Goal: Task Accomplishment & Management: Manage account settings

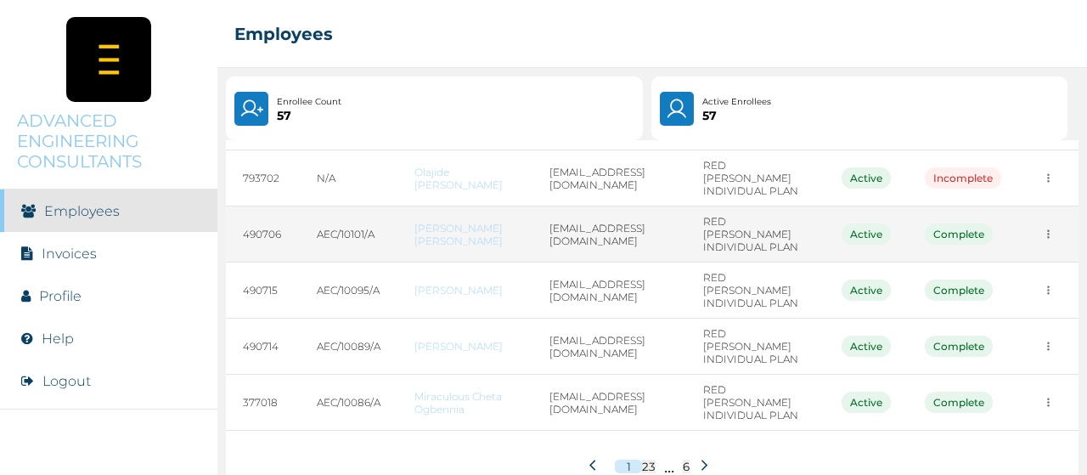
scroll to position [408, 0]
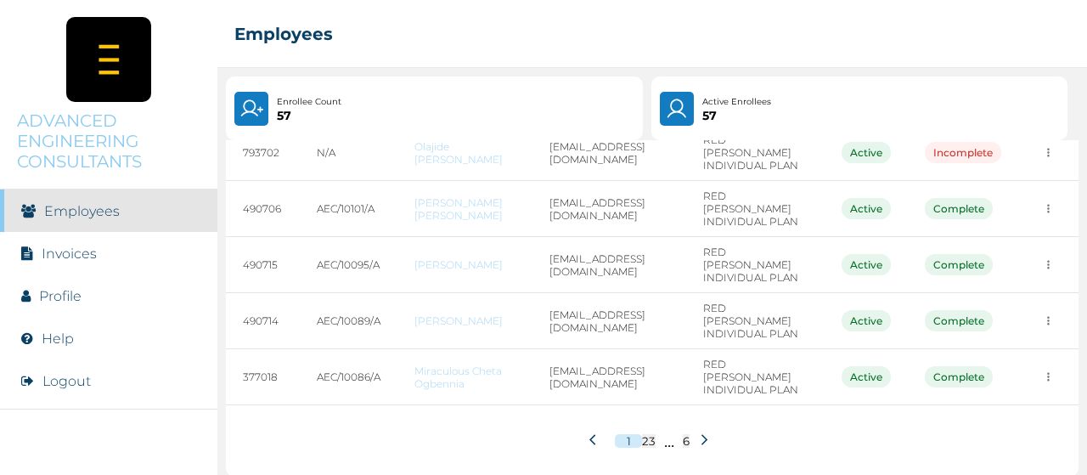
click at [702, 434] on icon at bounding box center [705, 439] width 6 height 11
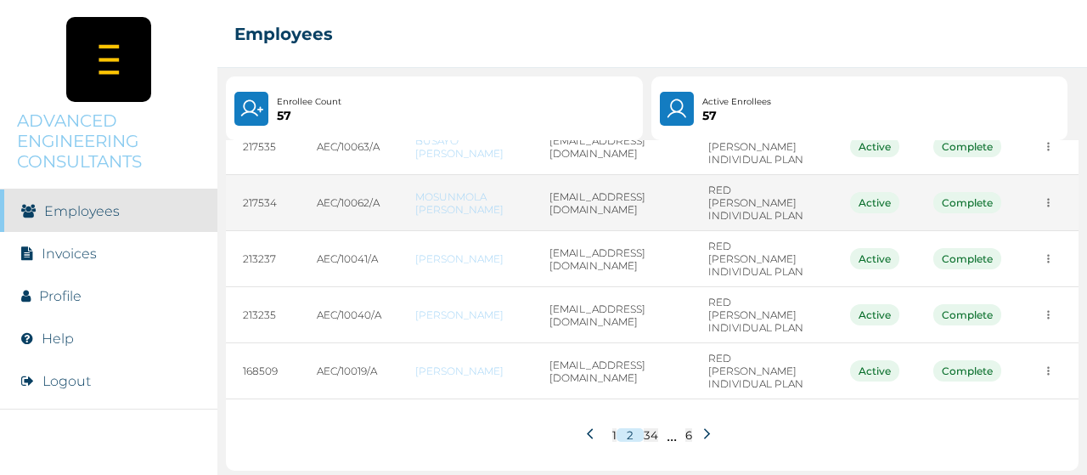
scroll to position [420, 0]
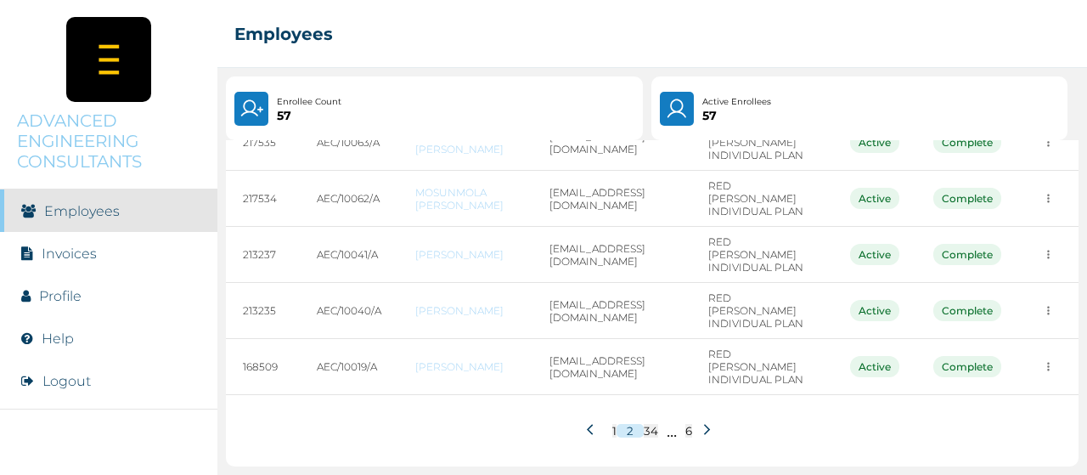
click at [704, 423] on icon at bounding box center [707, 429] width 13 height 13
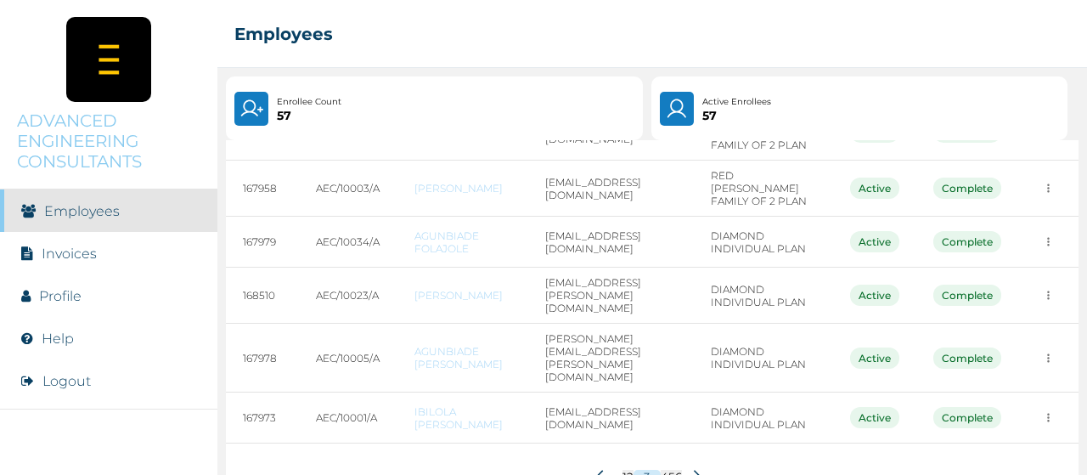
scroll to position [390, 0]
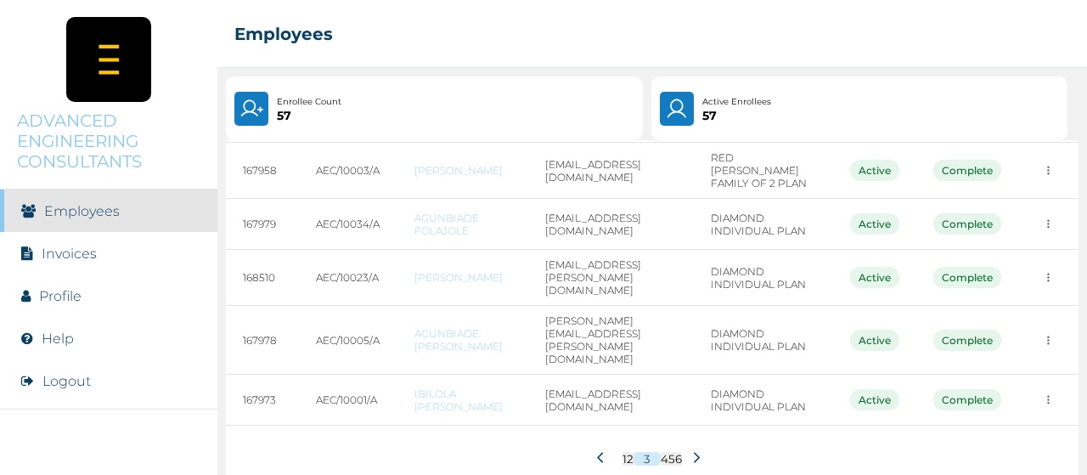
click at [693, 451] on icon at bounding box center [696, 457] width 13 height 13
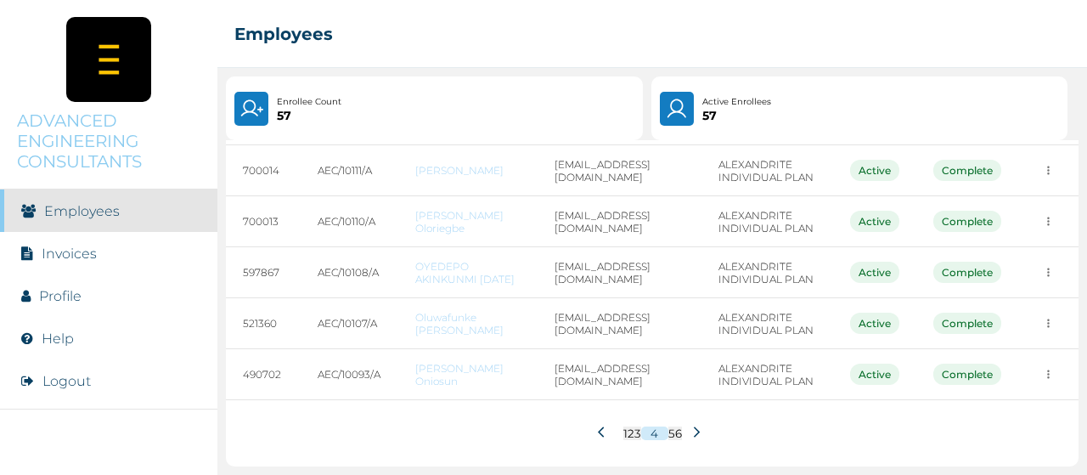
scroll to position [426, 0]
click at [690, 431] on icon at bounding box center [696, 431] width 13 height 13
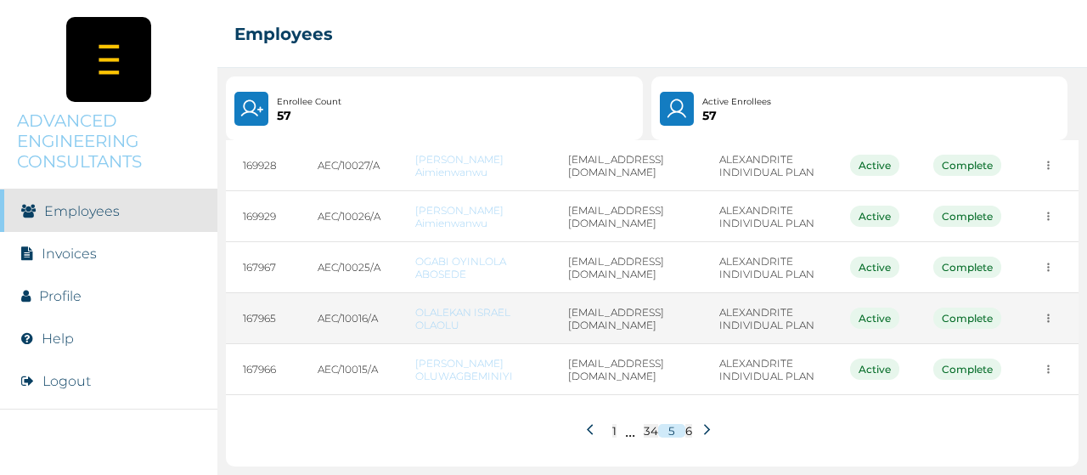
scroll to position [420, 0]
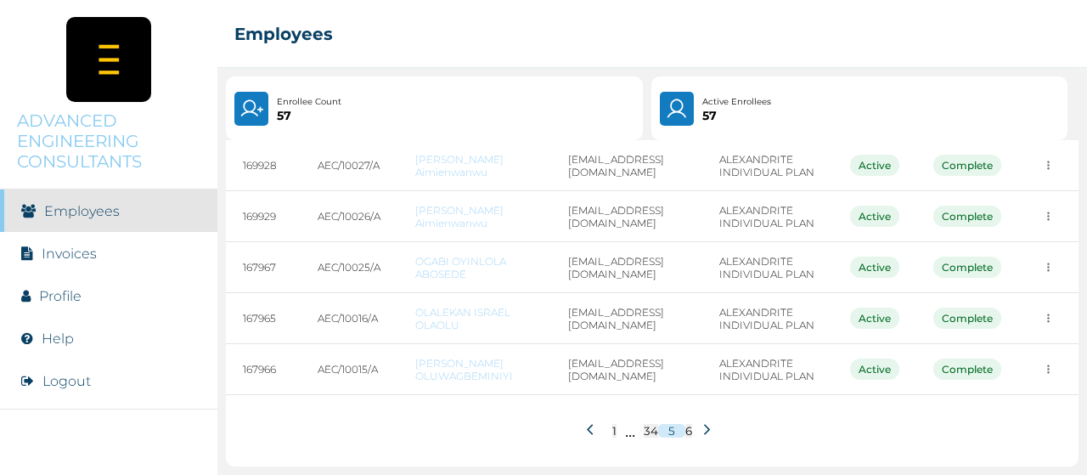
click at [703, 423] on icon at bounding box center [707, 429] width 13 height 13
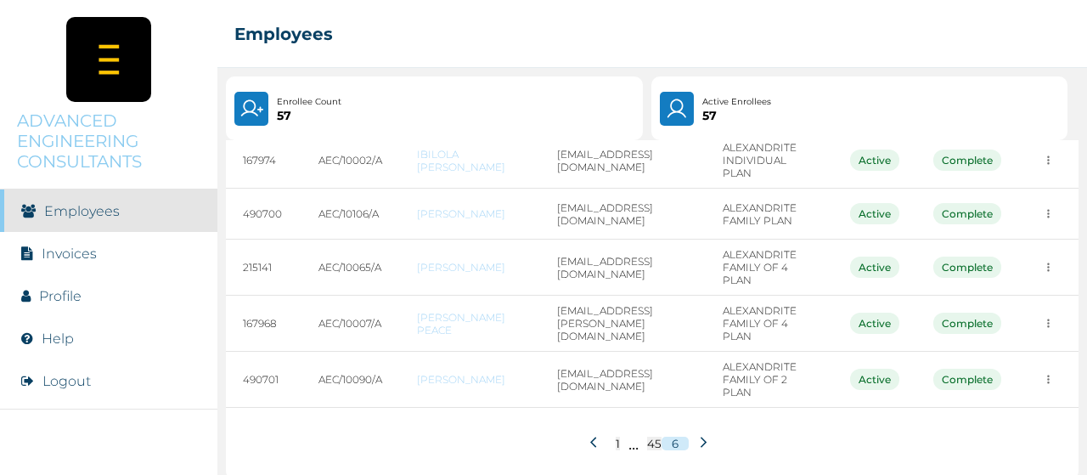
scroll to position [239, 0]
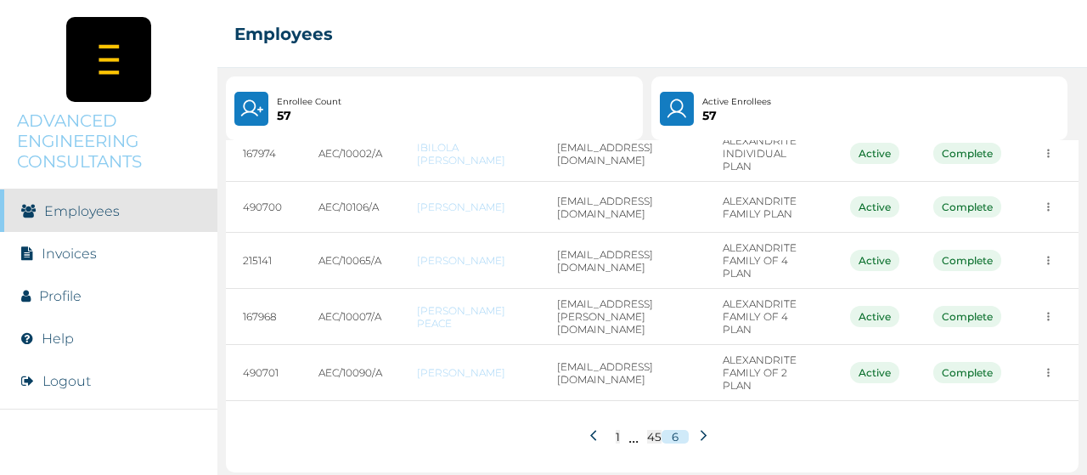
click at [590, 429] on icon at bounding box center [596, 435] width 13 height 13
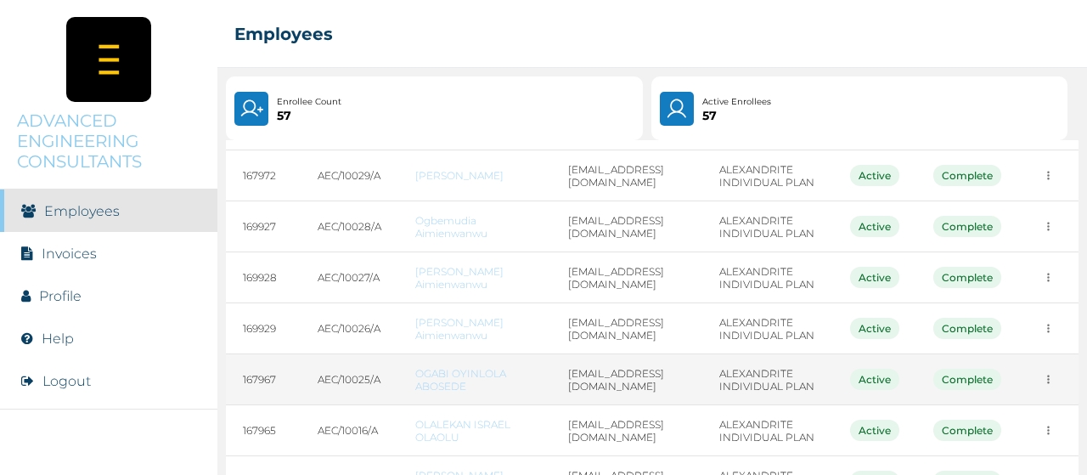
scroll to position [420, 0]
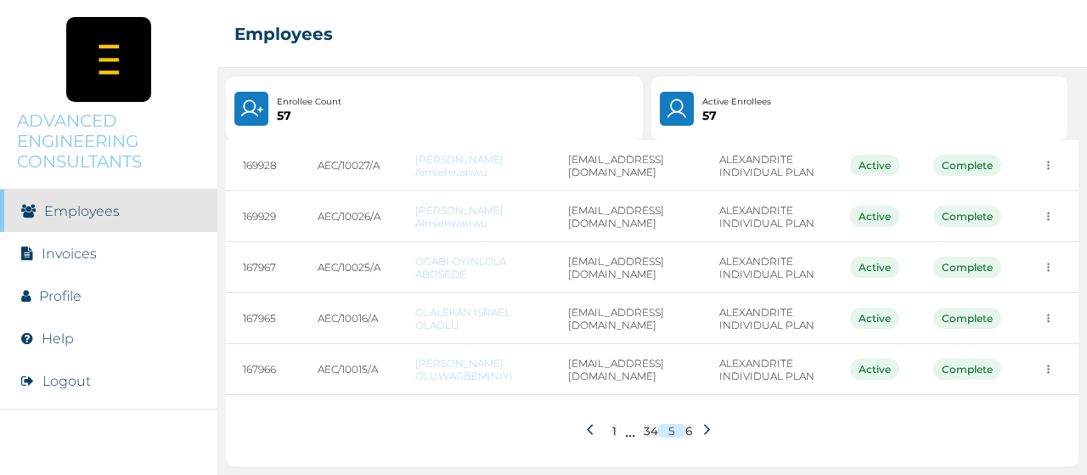
click at [587, 424] on icon at bounding box center [590, 429] width 6 height 10
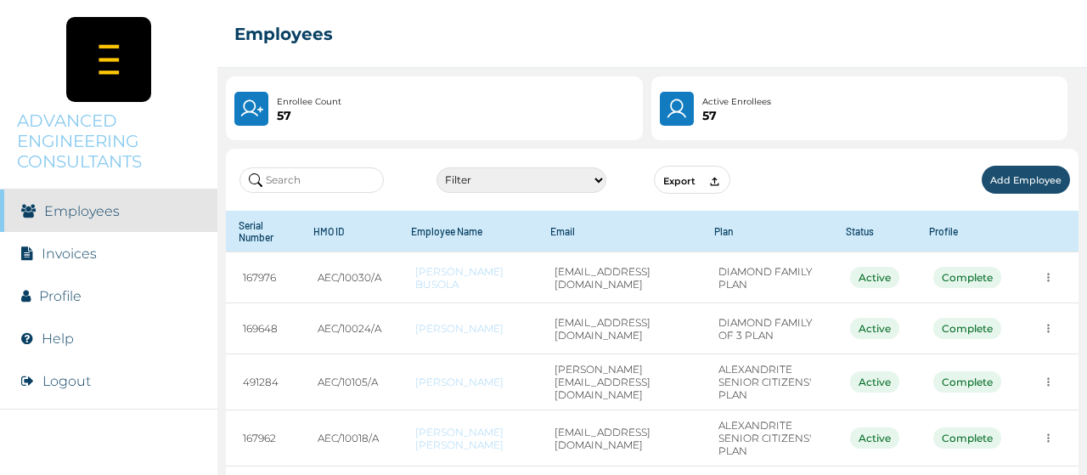
click at [701, 183] on button "Export" at bounding box center [692, 180] width 76 height 28
click at [59, 249] on link "Invoices" at bounding box center [69, 253] width 55 height 16
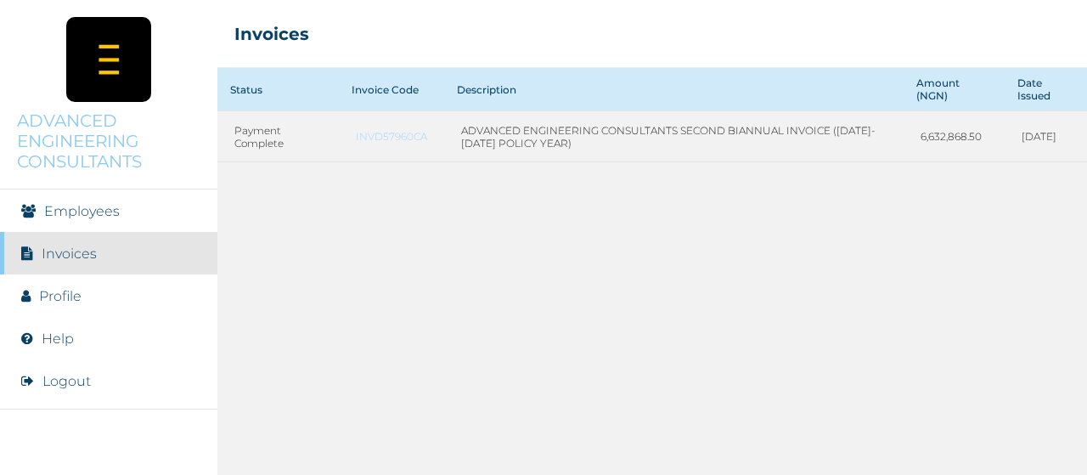
click at [54, 298] on link "Profile" at bounding box center [60, 296] width 42 height 16
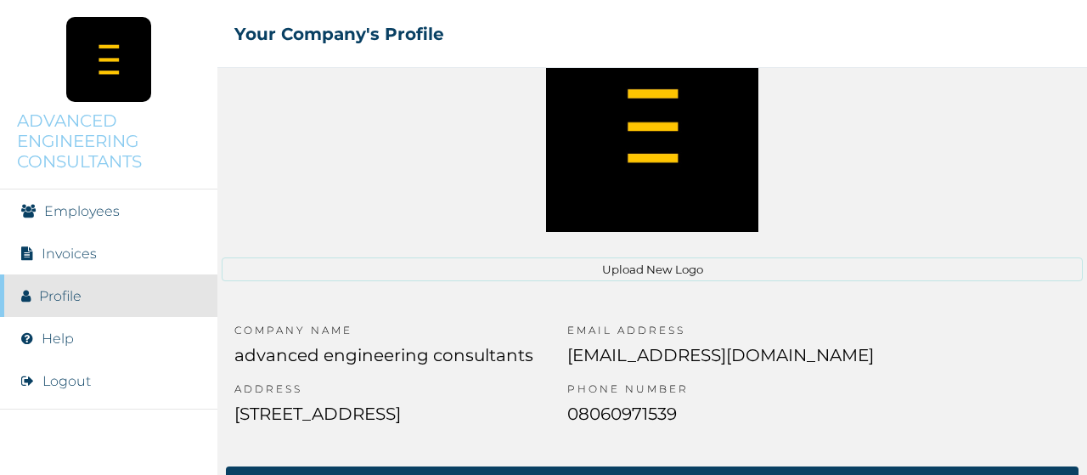
scroll to position [153, 0]
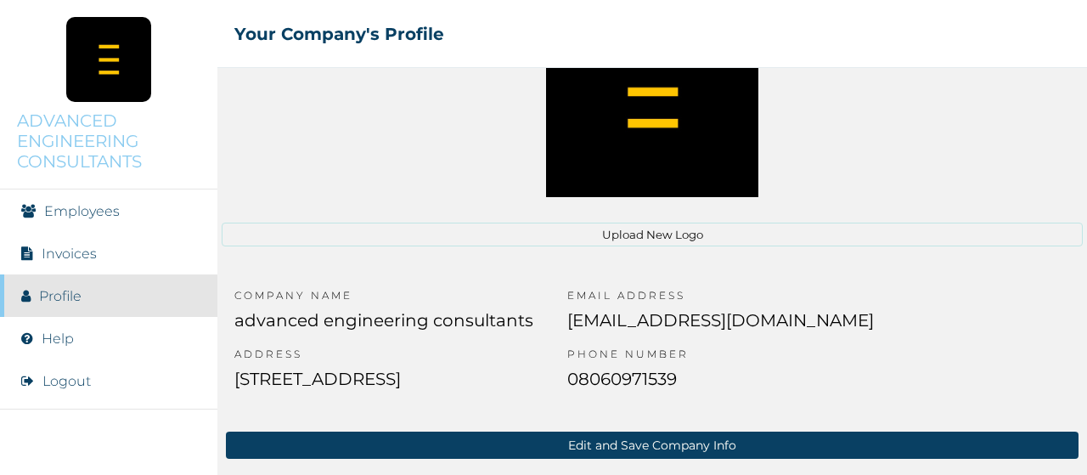
click at [70, 206] on link "Employees" at bounding box center [82, 211] width 76 height 16
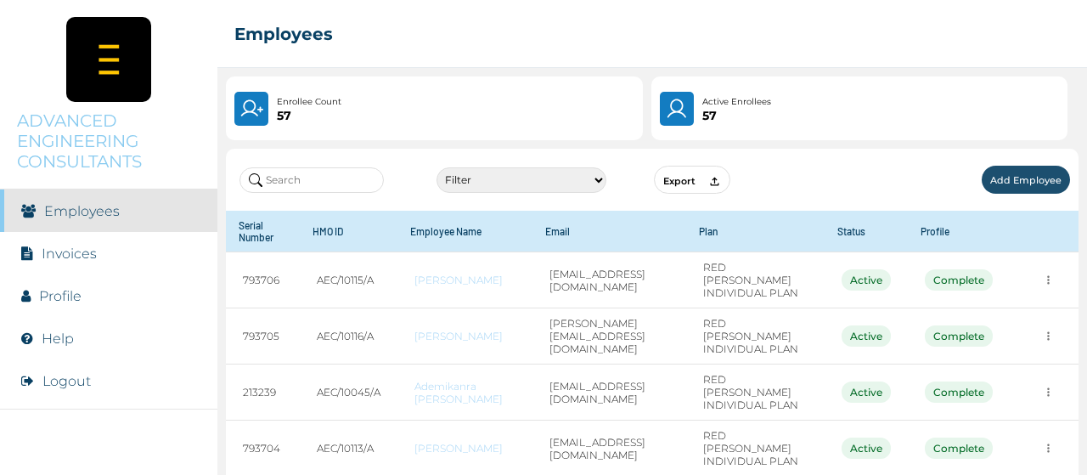
click at [89, 144] on p "ADVANCED ENGINEERING CONSULTANTS" at bounding box center [108, 140] width 183 height 61
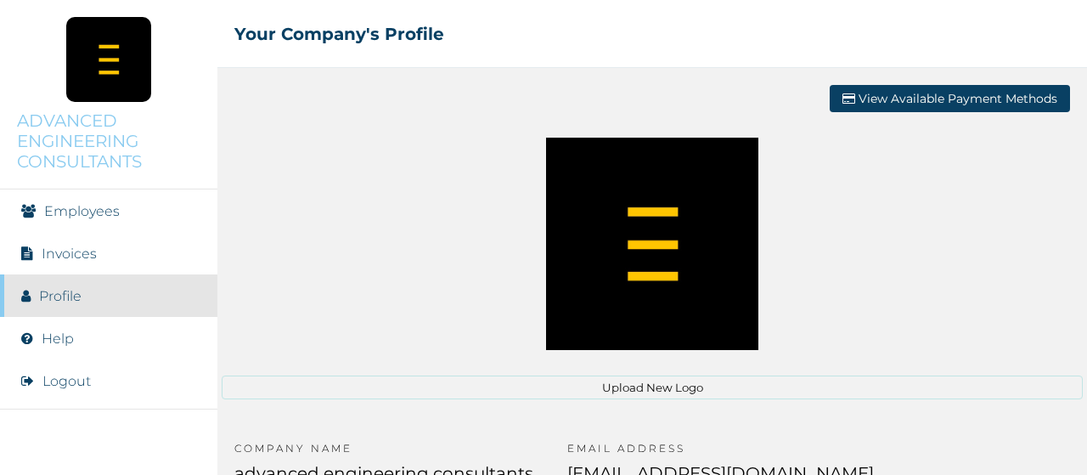
click at [89, 144] on p "ADVANCED ENGINEERING CONSULTANTS" at bounding box center [108, 140] width 183 height 61
click at [73, 211] on link "Employees" at bounding box center [82, 211] width 76 height 16
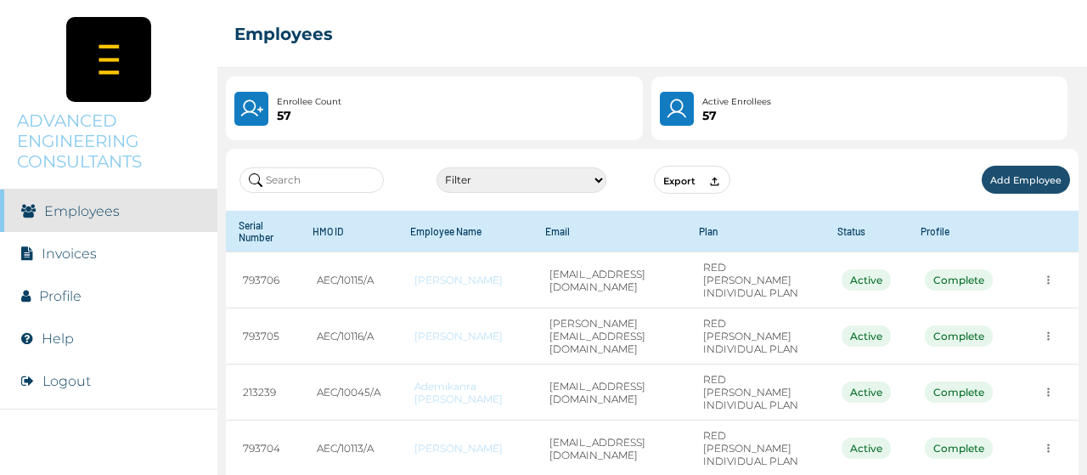
click at [285, 181] on input "text" at bounding box center [312, 179] width 144 height 25
